Goal: Find specific page/section: Find specific page/section

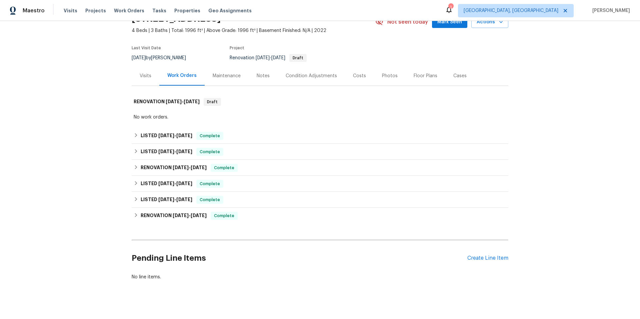
scroll to position [42, 0]
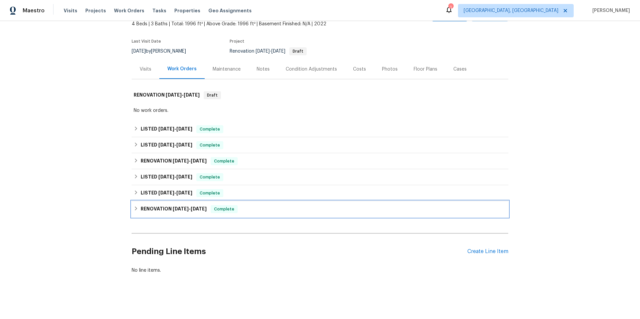
click at [203, 213] on h6 "RENOVATION [DATE] - [DATE]" at bounding box center [174, 209] width 66 height 8
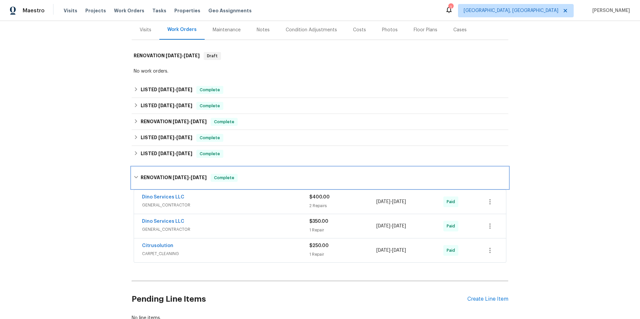
scroll to position [81, 0]
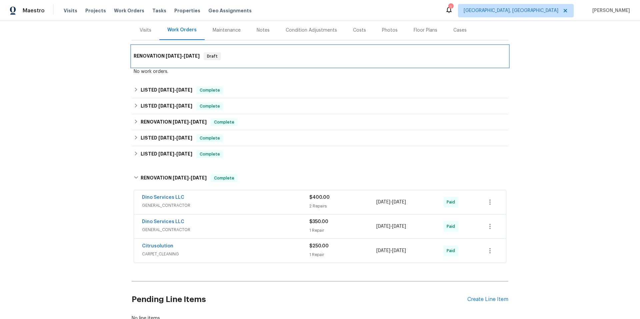
click at [184, 54] on span "[DATE] - [DATE]" at bounding box center [183, 56] width 34 height 5
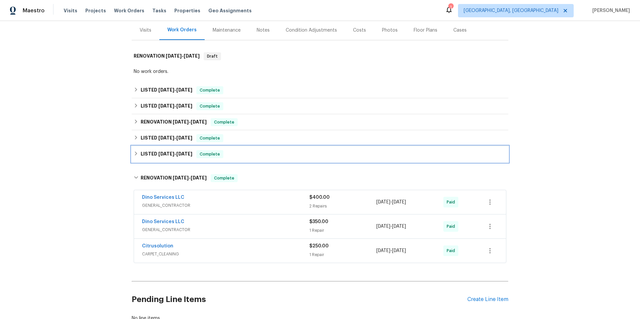
click at [169, 150] on h6 "LISTED [DATE] - [DATE]" at bounding box center [167, 154] width 52 height 8
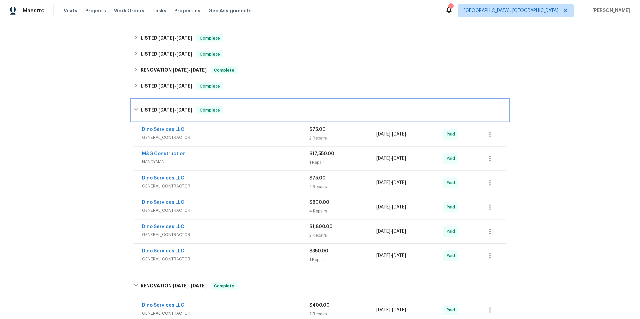
scroll to position [140, 0]
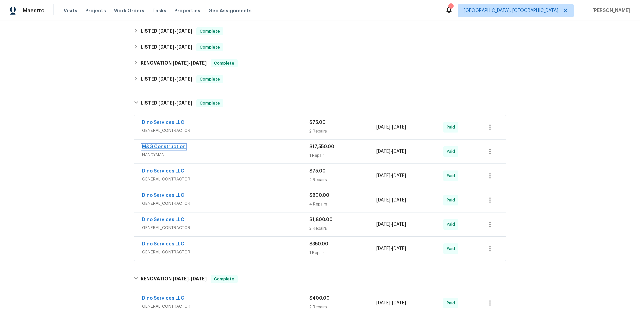
click at [176, 146] on link "M&G Construction" at bounding box center [164, 147] width 44 height 5
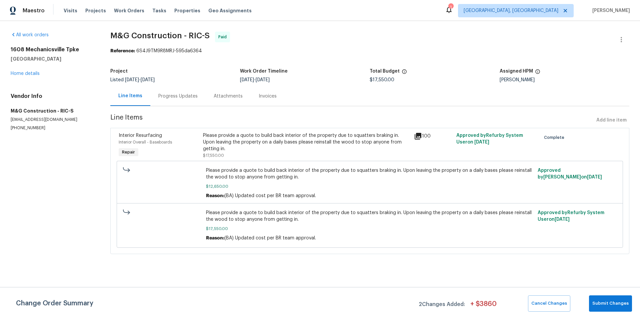
click at [420, 137] on icon at bounding box center [418, 136] width 8 height 8
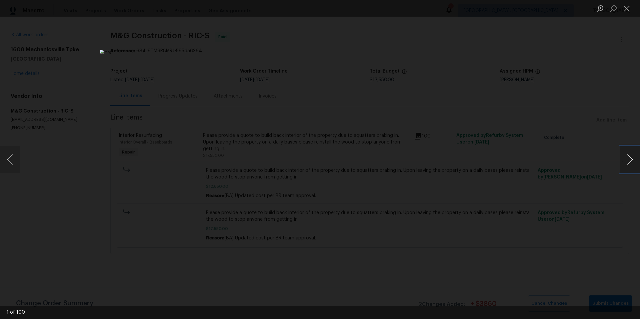
click at [628, 160] on button "Next image" at bounding box center [630, 159] width 20 height 27
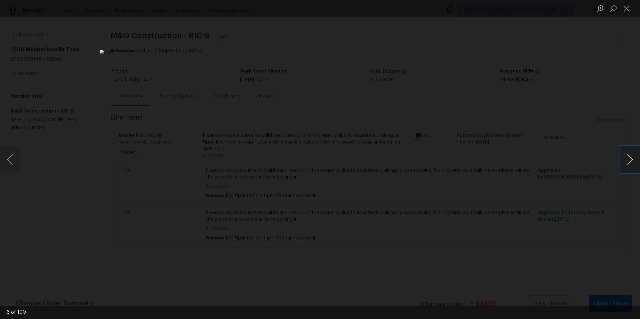
click at [628, 160] on button "Next image" at bounding box center [630, 159] width 20 height 27
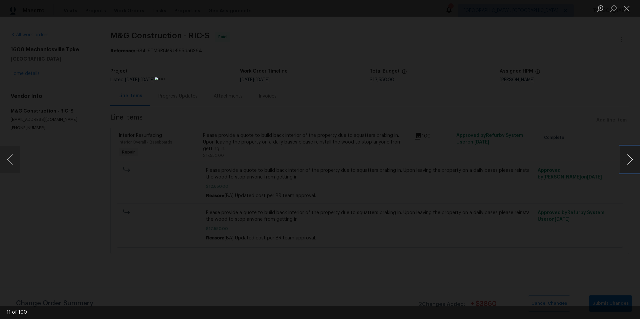
click at [628, 160] on button "Next image" at bounding box center [630, 159] width 20 height 27
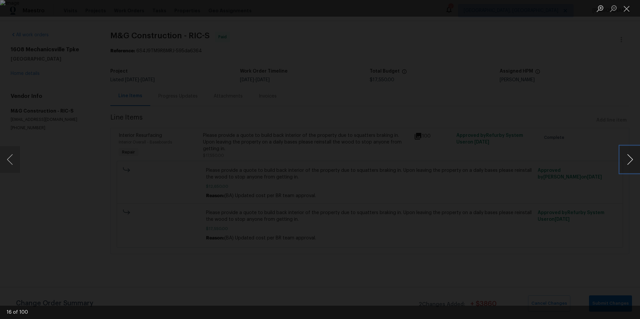
click at [628, 160] on button "Next image" at bounding box center [630, 159] width 20 height 27
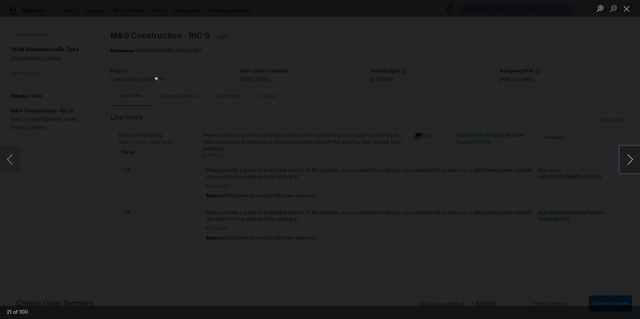
click at [628, 160] on button "Next image" at bounding box center [630, 159] width 20 height 27
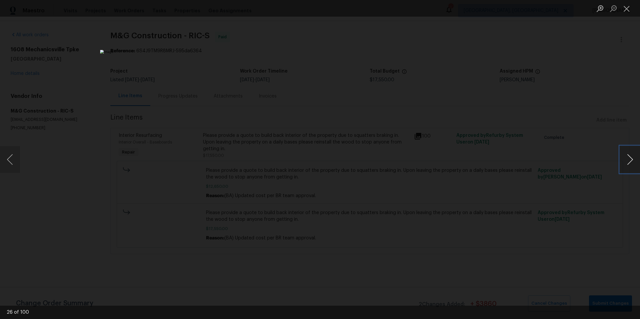
click at [628, 160] on button "Next image" at bounding box center [630, 159] width 20 height 27
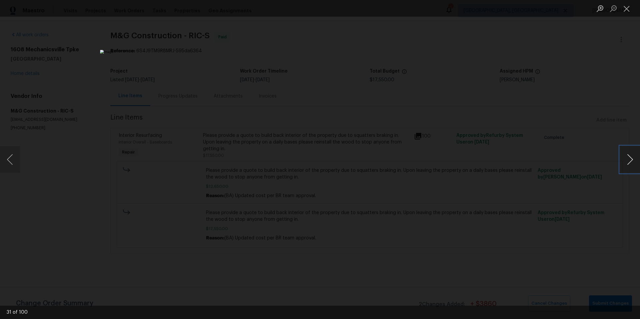
click at [628, 160] on button "Next image" at bounding box center [630, 159] width 20 height 27
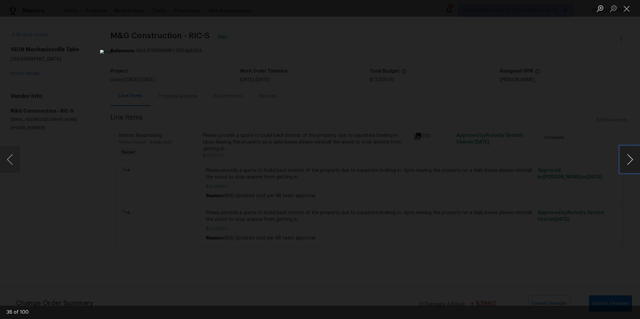
click at [628, 160] on button "Next image" at bounding box center [630, 159] width 20 height 27
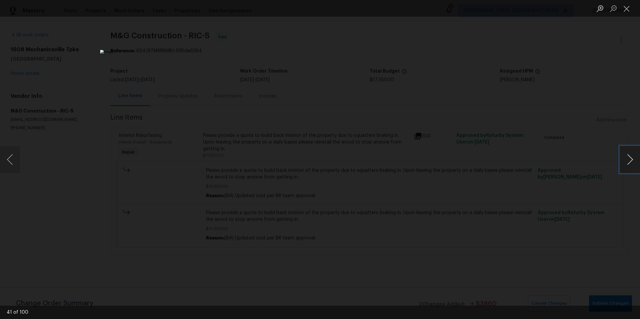
click at [628, 160] on button "Next image" at bounding box center [630, 159] width 20 height 27
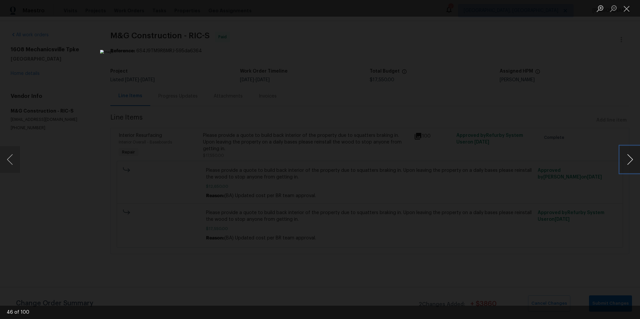
click at [628, 160] on button "Next image" at bounding box center [630, 159] width 20 height 27
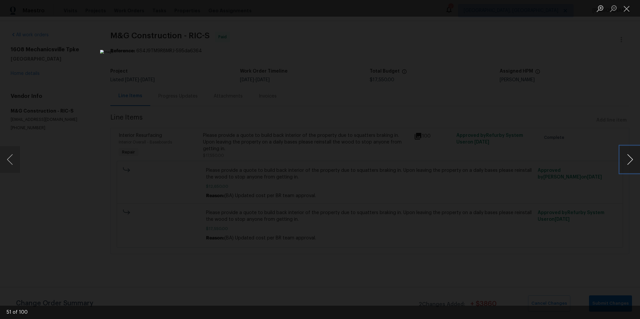
click at [628, 160] on button "Next image" at bounding box center [630, 159] width 20 height 27
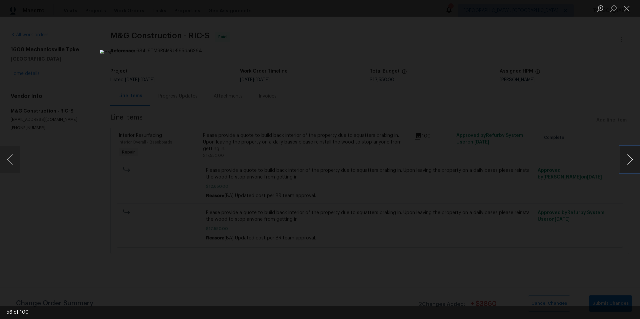
click at [628, 160] on button "Next image" at bounding box center [630, 159] width 20 height 27
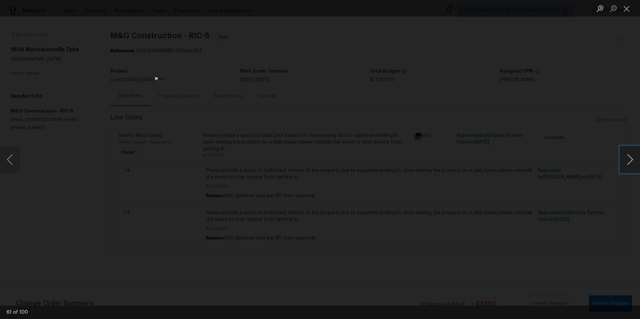
click at [628, 160] on button "Next image" at bounding box center [630, 159] width 20 height 27
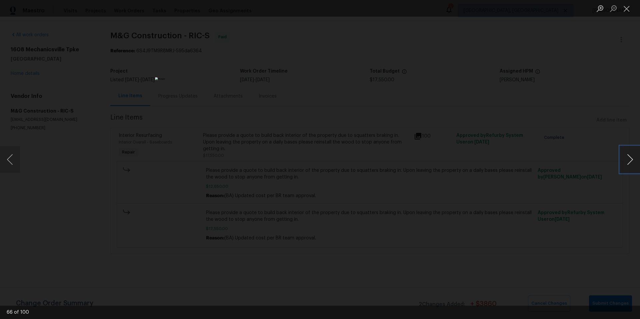
click at [628, 160] on button "Next image" at bounding box center [630, 159] width 20 height 27
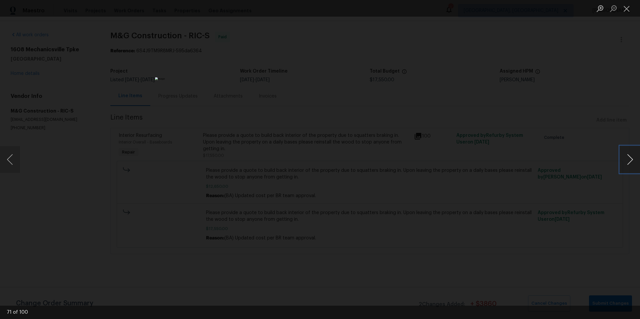
click at [628, 160] on button "Next image" at bounding box center [630, 159] width 20 height 27
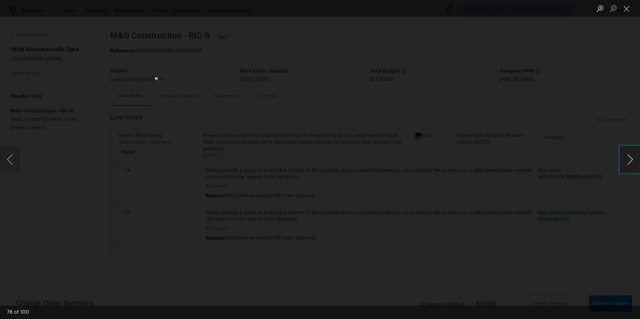
click at [628, 160] on button "Next image" at bounding box center [630, 159] width 20 height 27
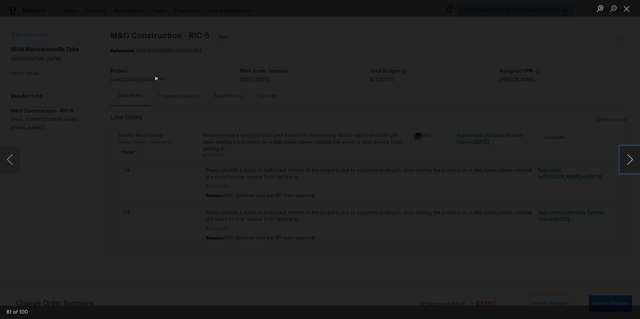
click at [628, 160] on button "Next image" at bounding box center [630, 159] width 20 height 27
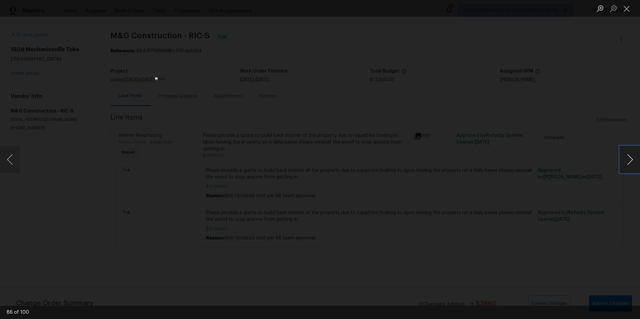
click at [628, 160] on button "Next image" at bounding box center [630, 159] width 20 height 27
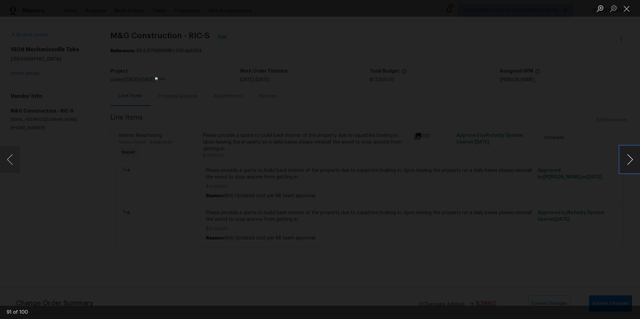
click at [628, 160] on button "Next image" at bounding box center [630, 159] width 20 height 27
click at [12, 161] on button "Previous image" at bounding box center [10, 159] width 20 height 27
click at [629, 160] on button "Next image" at bounding box center [630, 159] width 20 height 27
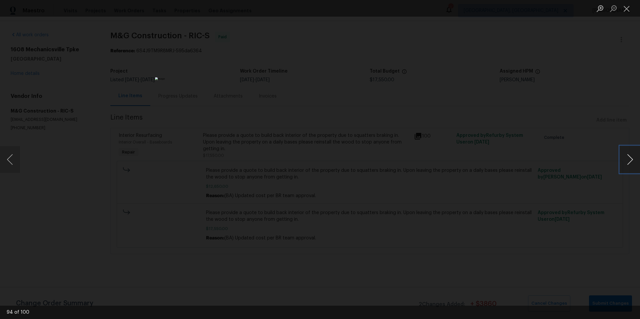
click at [629, 160] on button "Next image" at bounding box center [630, 159] width 20 height 27
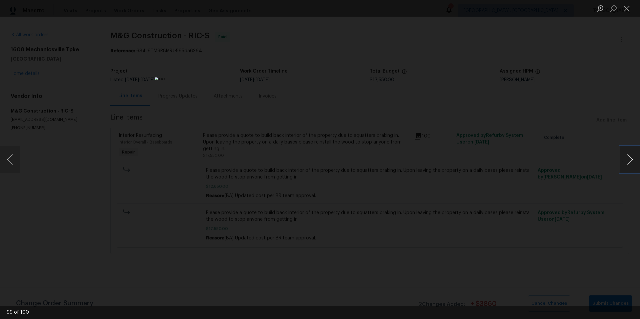
click at [629, 160] on button "Next image" at bounding box center [630, 159] width 20 height 27
click at [600, 215] on div "Lightbox" at bounding box center [320, 159] width 640 height 319
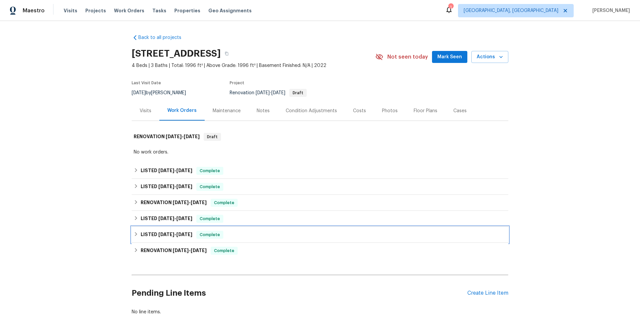
click at [157, 236] on h6 "LISTED [DATE] - [DATE]" at bounding box center [167, 235] width 52 height 8
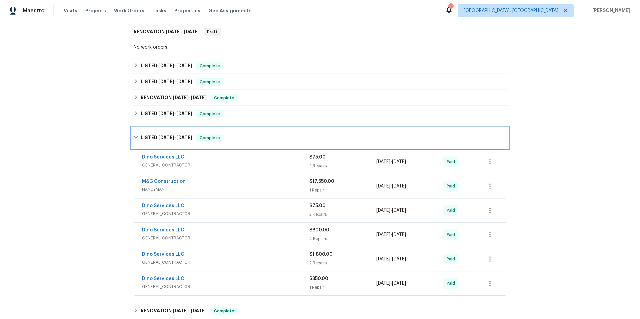
scroll to position [106, 0]
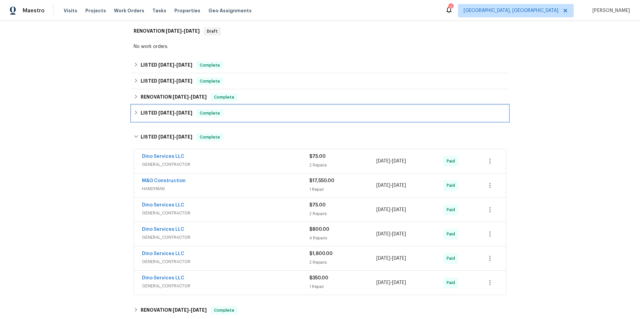
click at [173, 114] on span "[DATE]" at bounding box center [166, 113] width 16 height 5
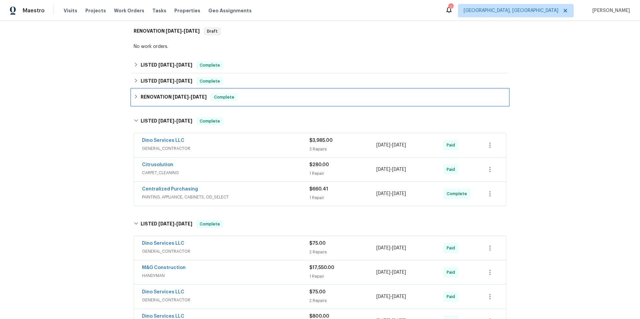
click at [175, 95] on span "[DATE]" at bounding box center [181, 97] width 16 height 5
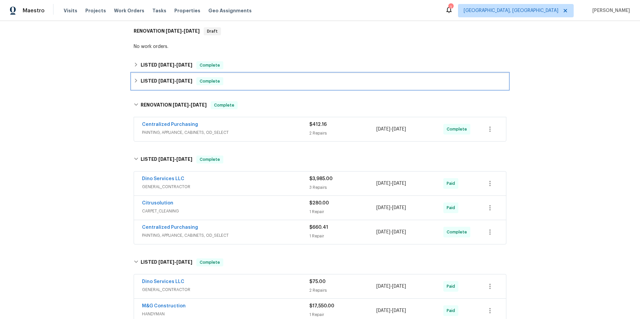
click at [176, 87] on div "LISTED 7/15/25 - 7/22/25 Complete" at bounding box center [320, 81] width 377 height 16
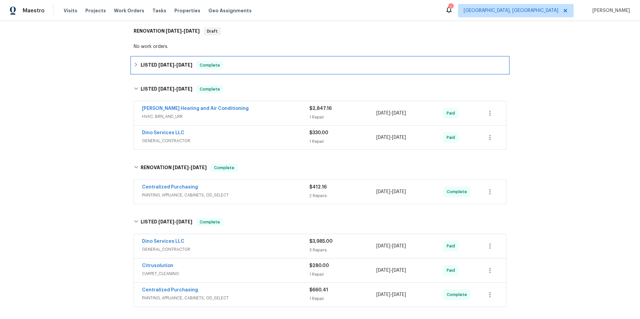
click at [177, 73] on div "LISTED 8/5/25 - 8/12/25 Complete" at bounding box center [320, 65] width 377 height 16
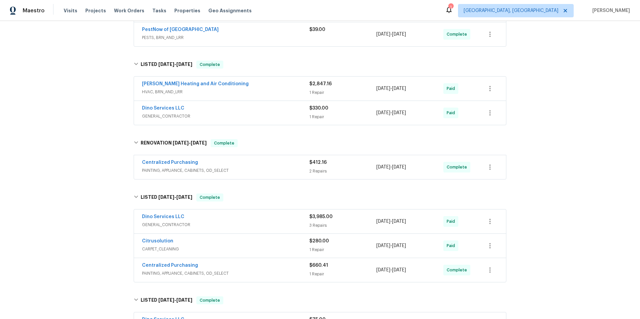
scroll to position [196, 0]
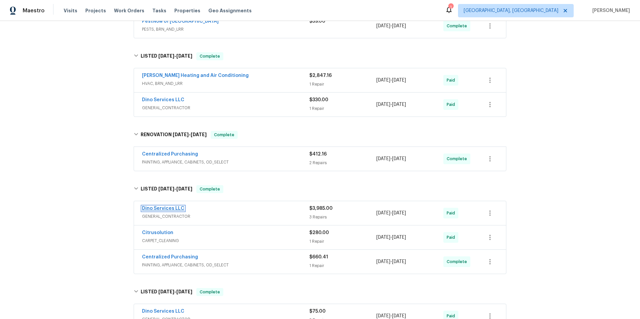
click at [172, 207] on link "Dino Services LLC" at bounding box center [163, 208] width 42 height 5
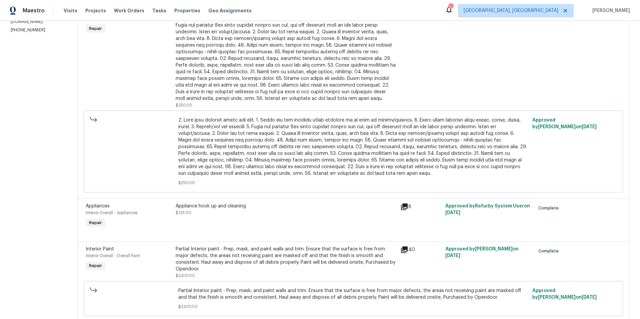
scroll to position [140, 0]
